Goal: Information Seeking & Learning: Learn about a topic

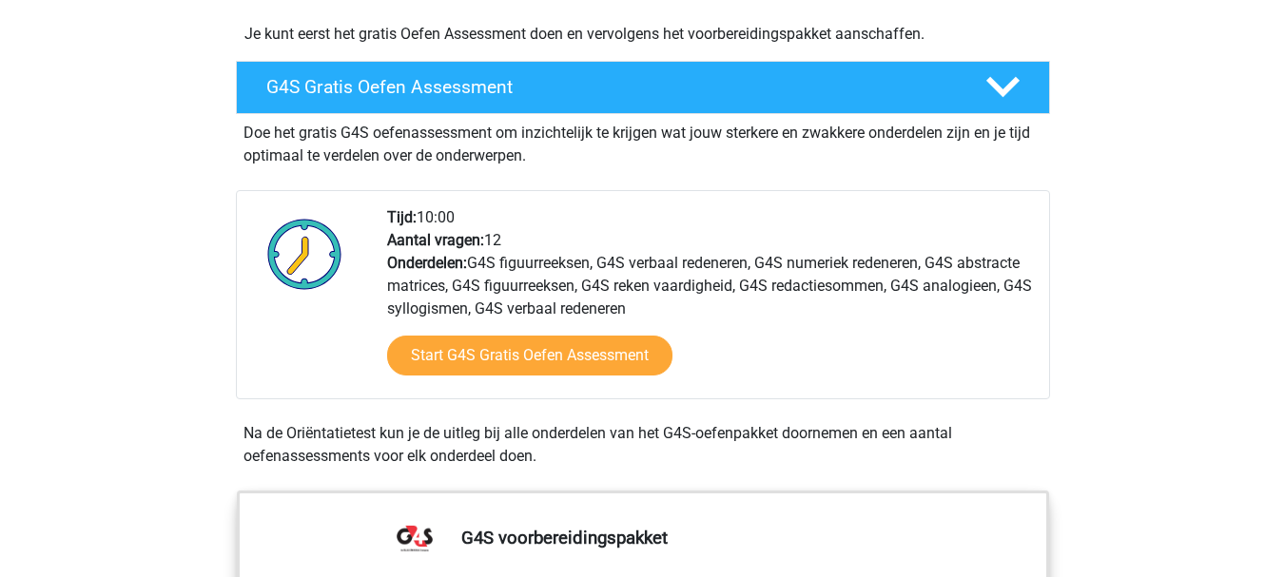
scroll to position [508, 0]
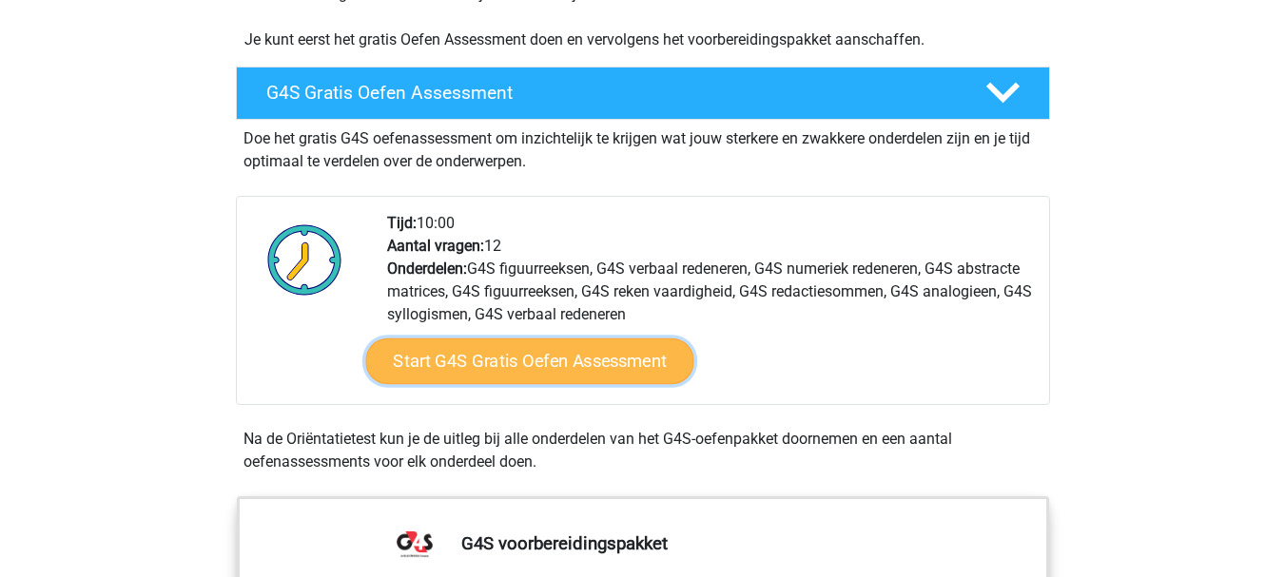
click at [564, 339] on link "Start G4S Gratis Oefen Assessment" at bounding box center [529, 362] width 328 height 46
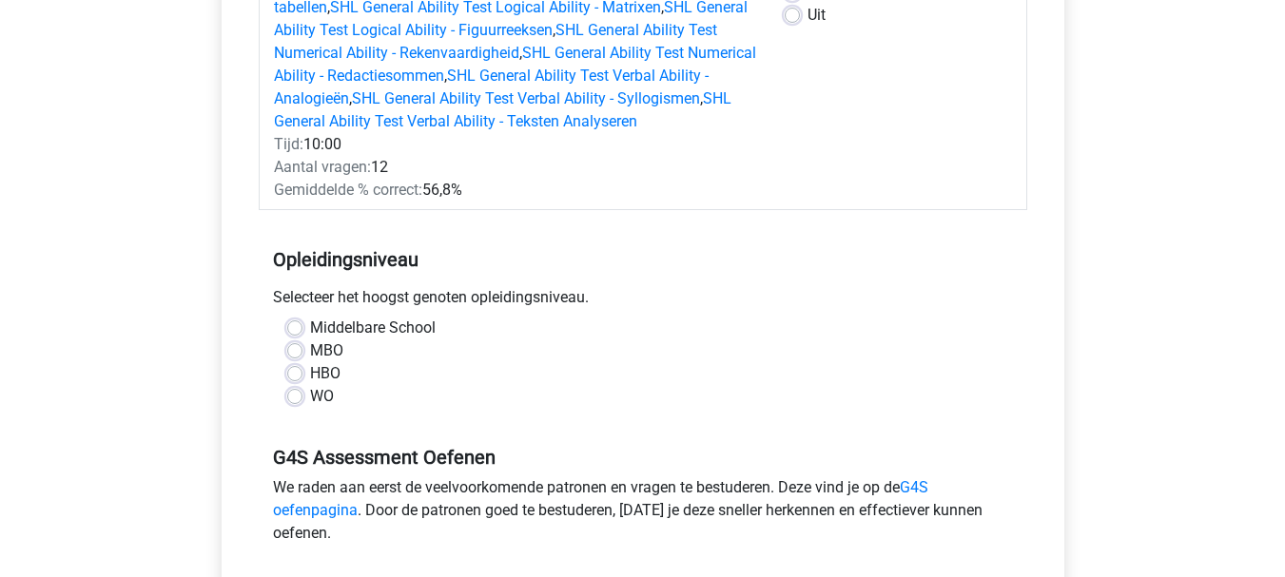
scroll to position [800, 0]
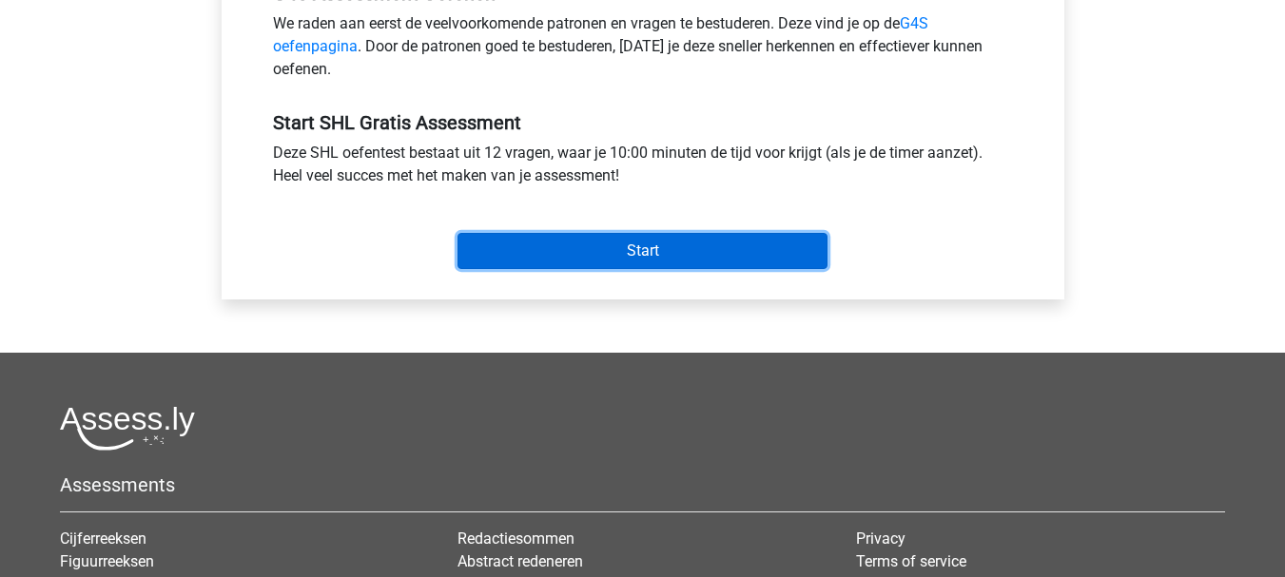
click at [636, 236] on input "Start" at bounding box center [642, 251] width 370 height 36
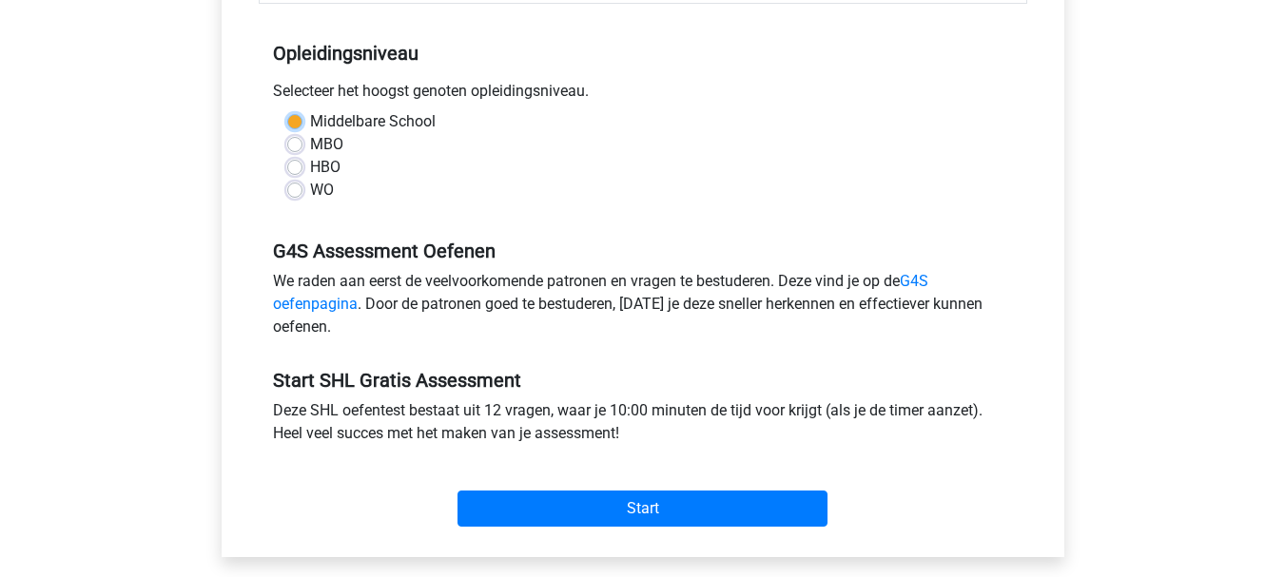
scroll to position [490, 0]
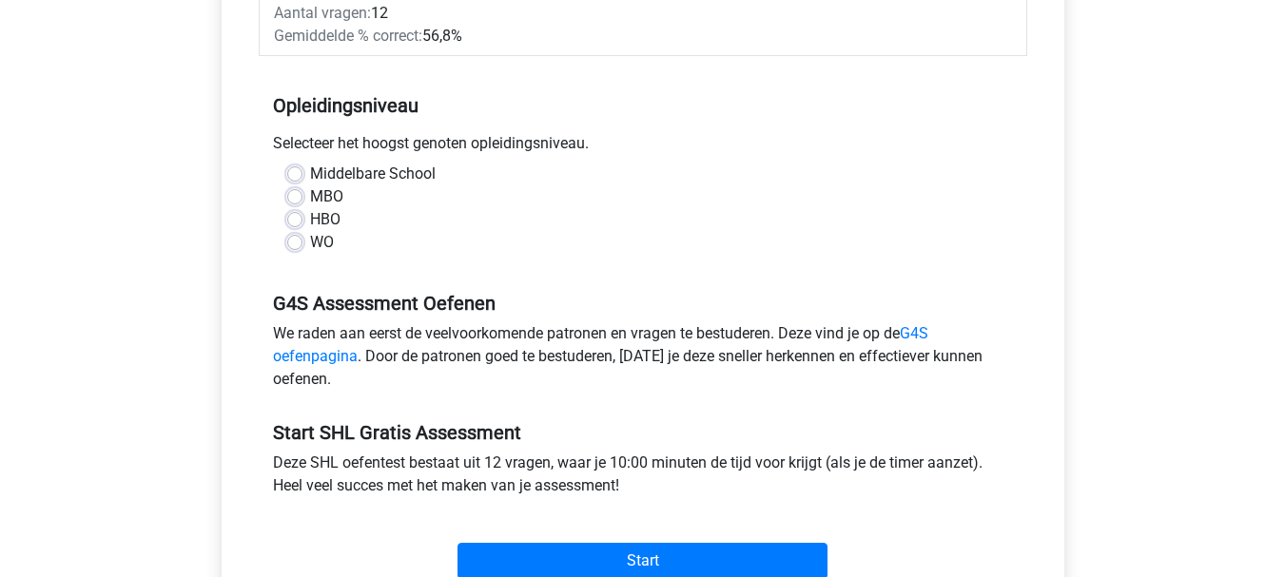
click at [304, 179] on div "Middelbare School" at bounding box center [642, 174] width 711 height 23
click at [310, 176] on label "Middelbare School" at bounding box center [373, 174] width 126 height 23
click at [298, 176] on input "Middelbare School" at bounding box center [294, 172] width 15 height 19
radio input "true"
click at [310, 174] on label "Middelbare School" at bounding box center [373, 174] width 126 height 23
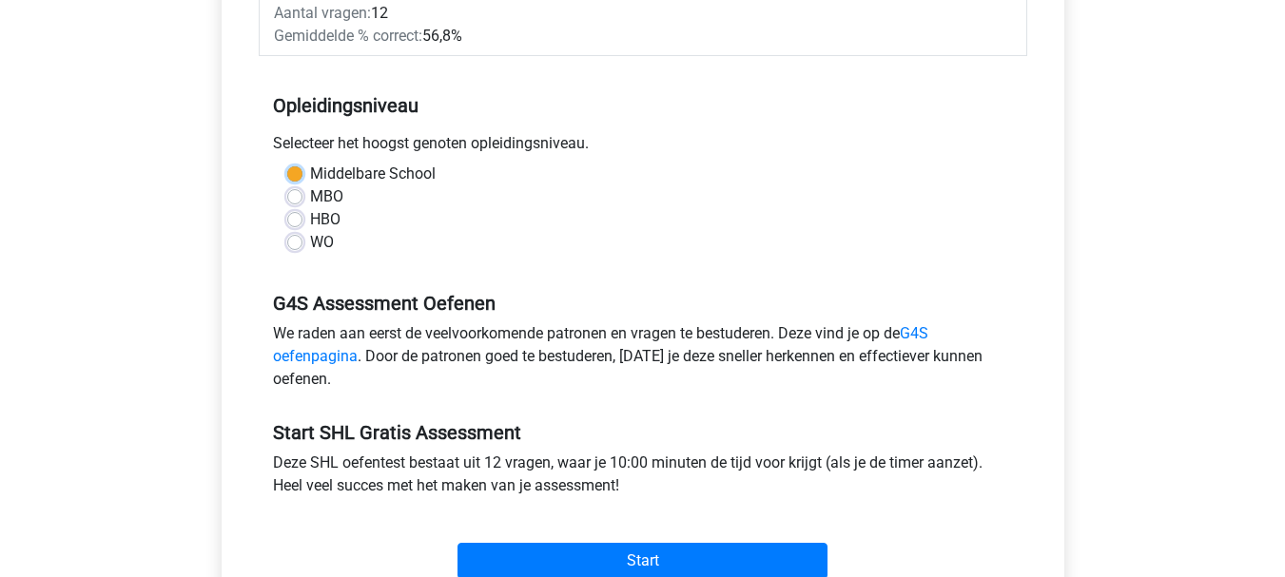
click at [298, 174] on input "Middelbare School" at bounding box center [294, 172] width 15 height 19
click at [919, 333] on link "G4S oefenpagina" at bounding box center [600, 344] width 655 height 41
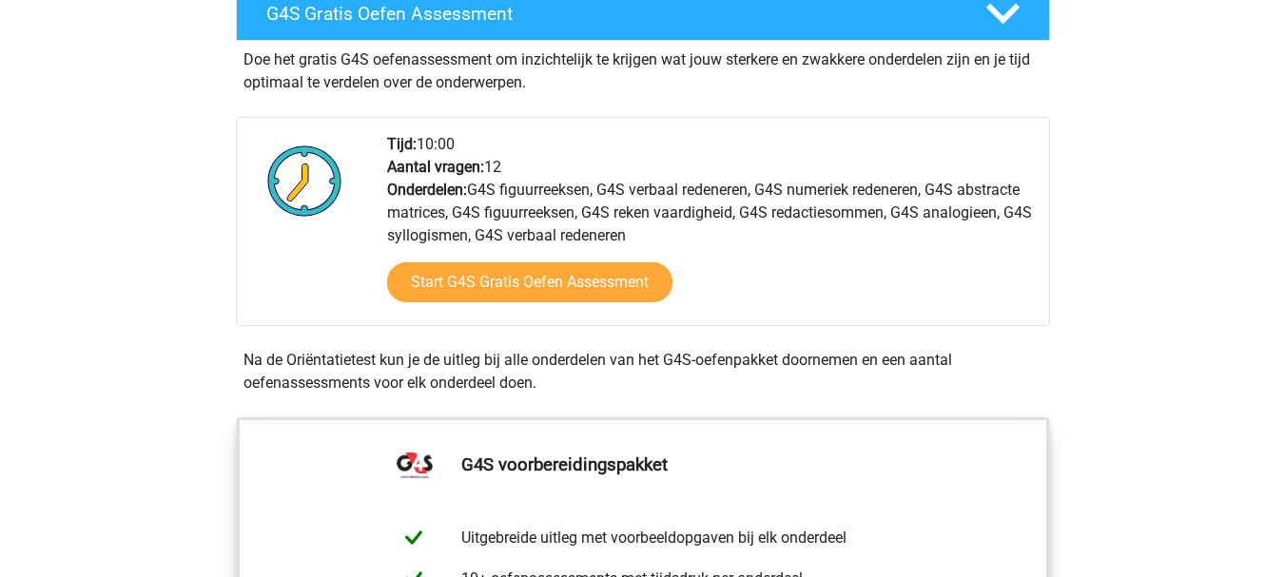
scroll to position [557, 0]
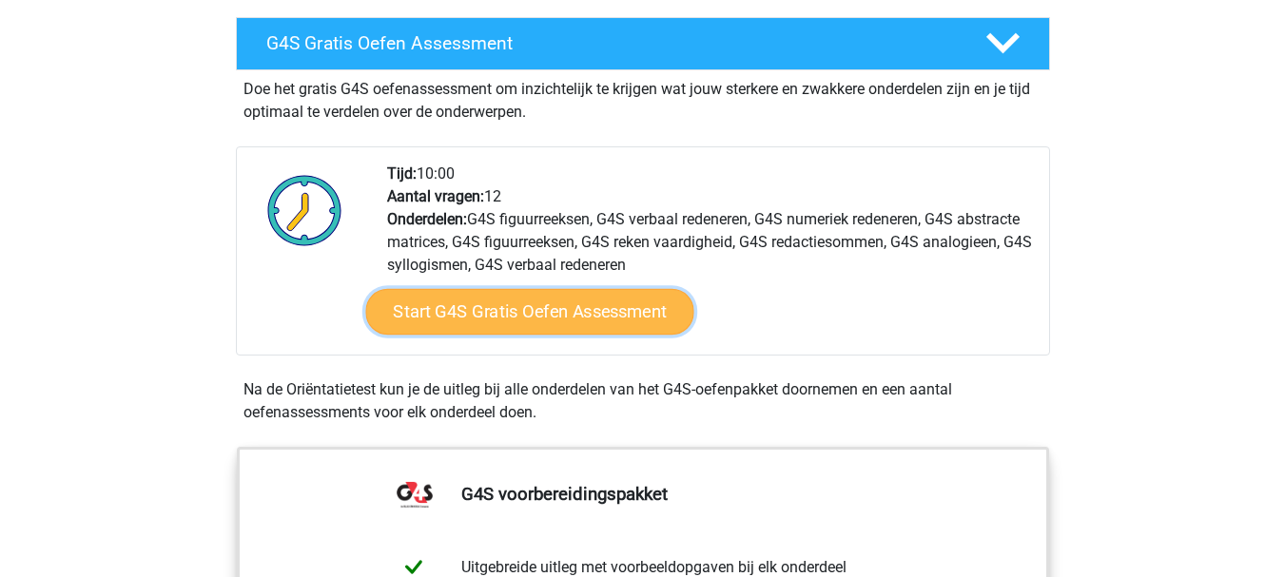
click at [589, 289] on link "Start G4S Gratis Oefen Assessment" at bounding box center [529, 312] width 328 height 46
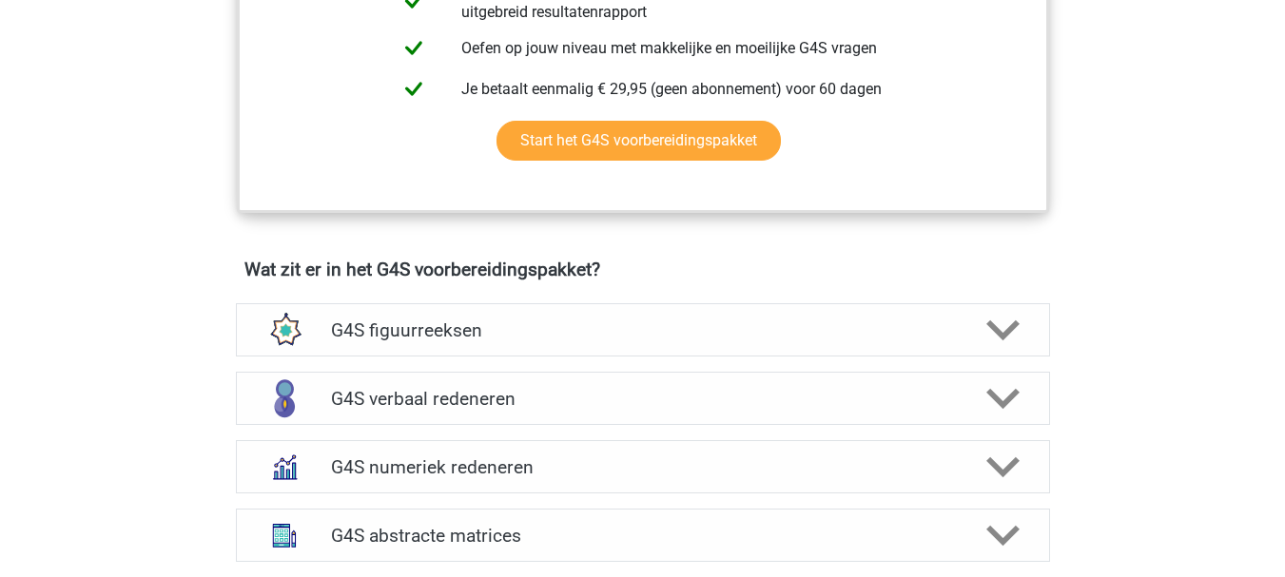
scroll to position [1255, 0]
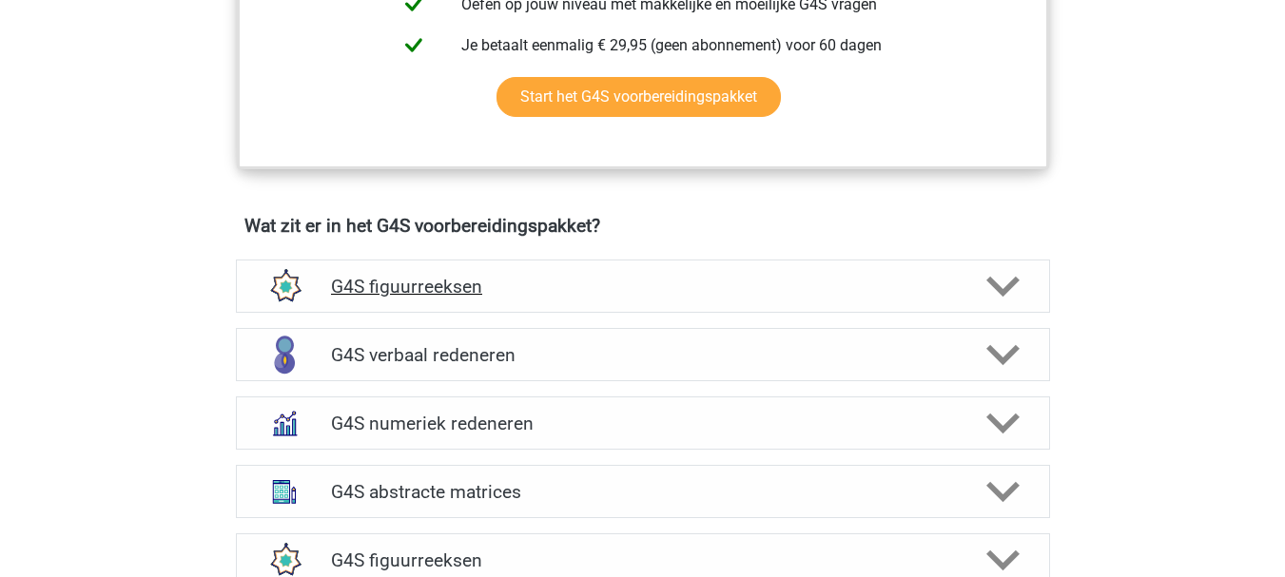
click at [1009, 276] on polygon at bounding box center [1002, 286] width 33 height 21
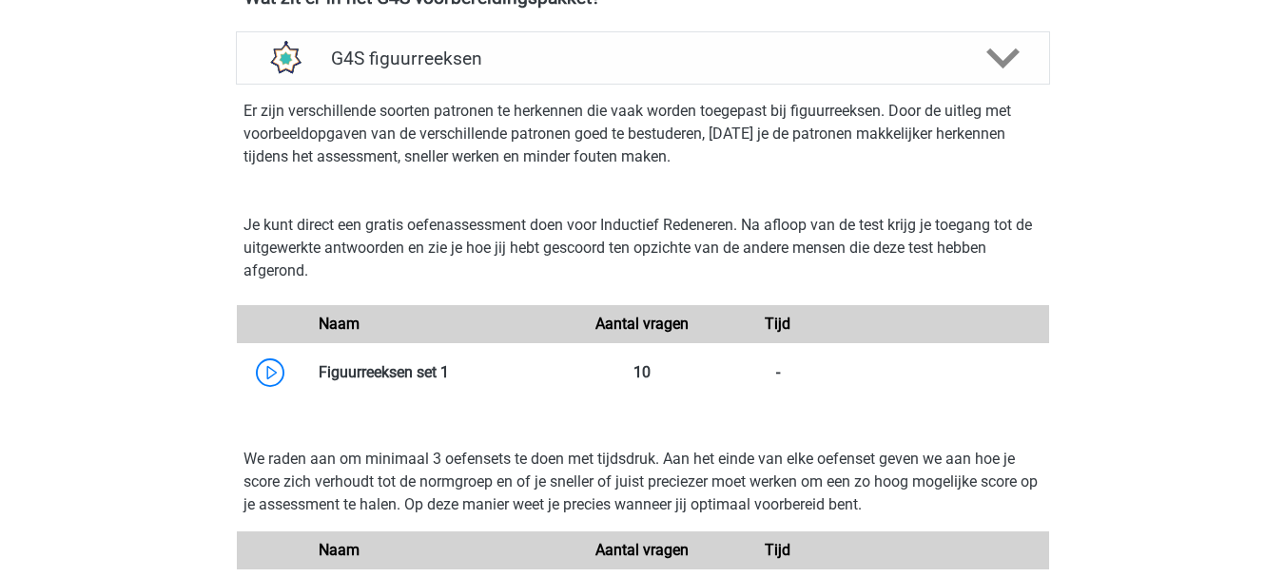
scroll to position [1508, 0]
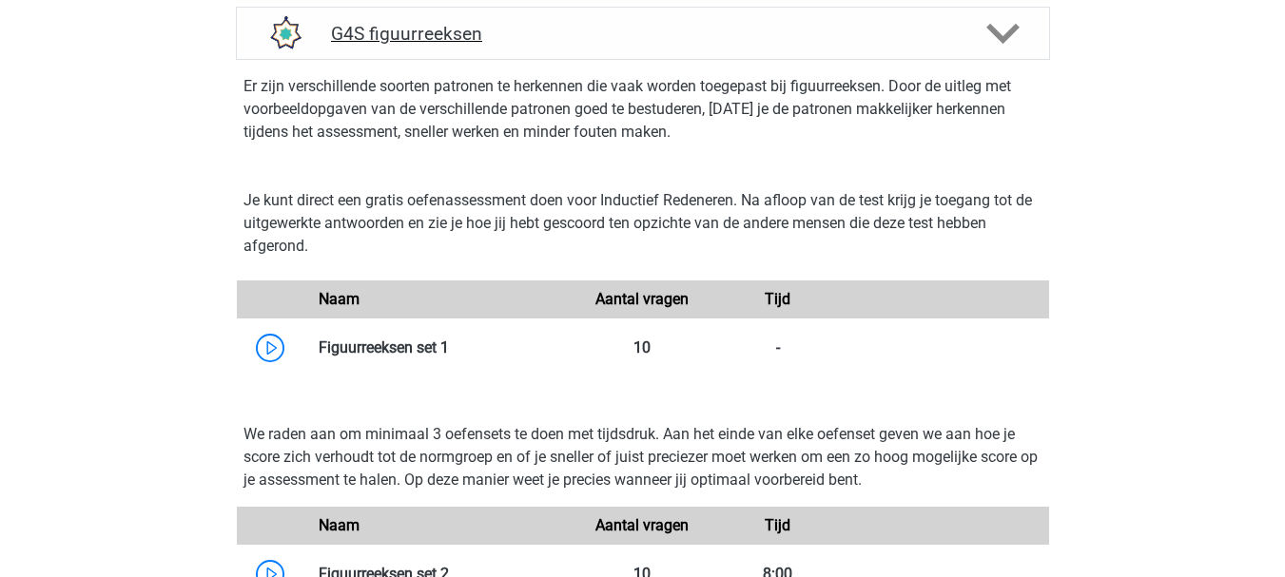
click at [1002, 31] on div "G4S figuurreeksen" at bounding box center [643, 33] width 814 height 53
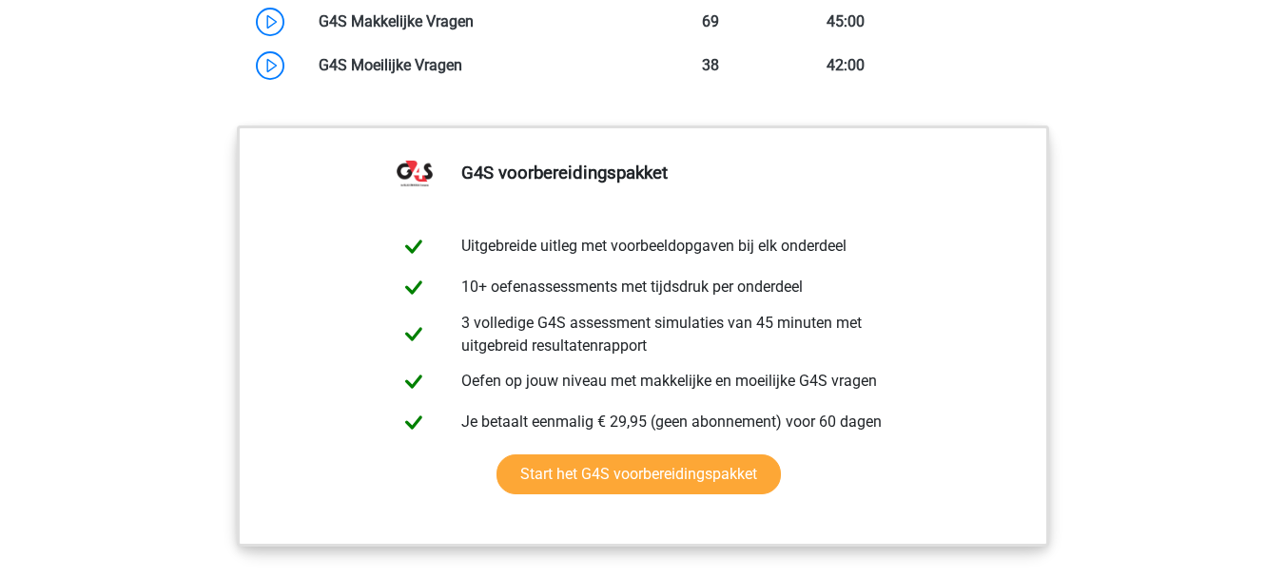
scroll to position [2544, 0]
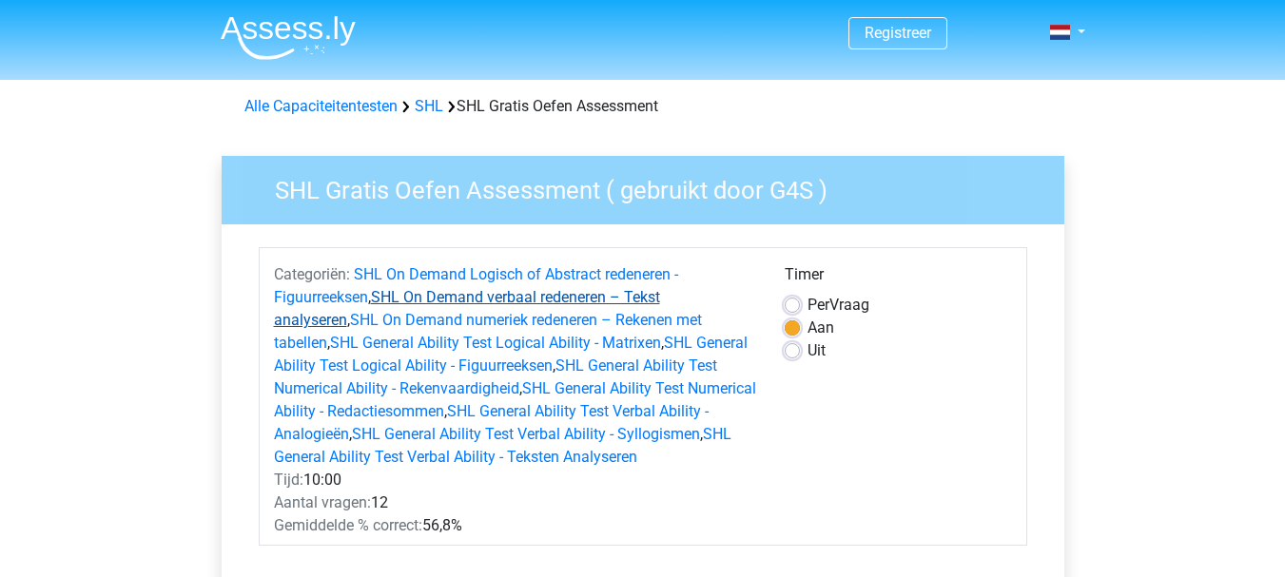
click at [563, 294] on link "SHL On Demand verbaal redeneren – Tekst analyseren" at bounding box center [467, 308] width 386 height 41
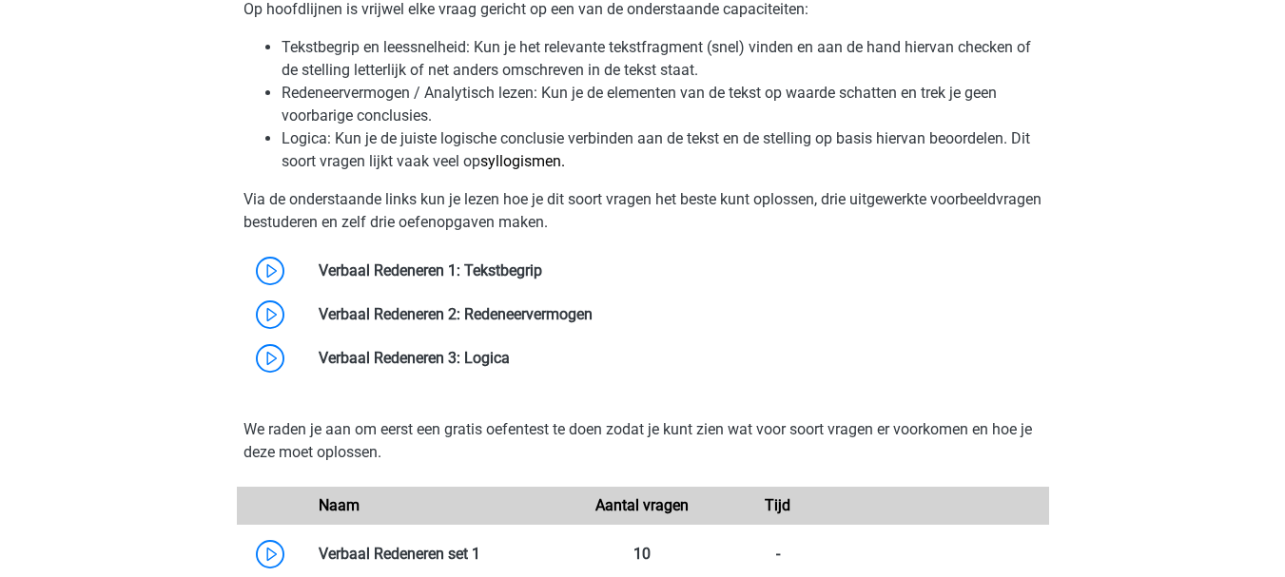
scroll to position [1802, 0]
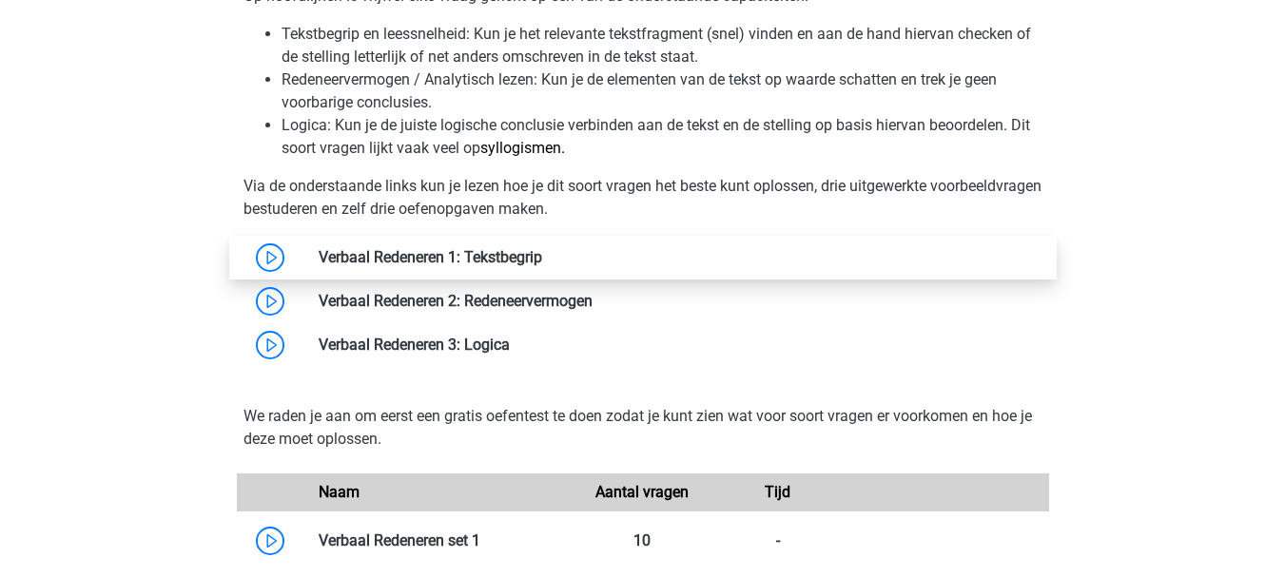
click at [542, 266] on link at bounding box center [542, 257] width 0 height 18
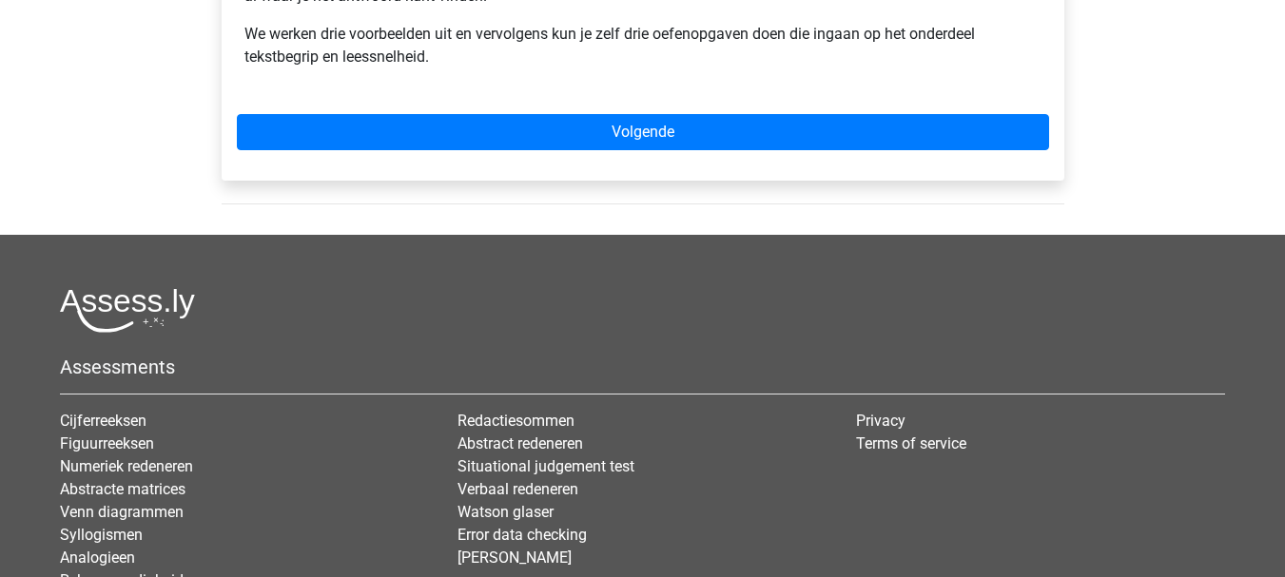
scroll to position [684, 0]
